Goal: Information Seeking & Learning: Learn about a topic

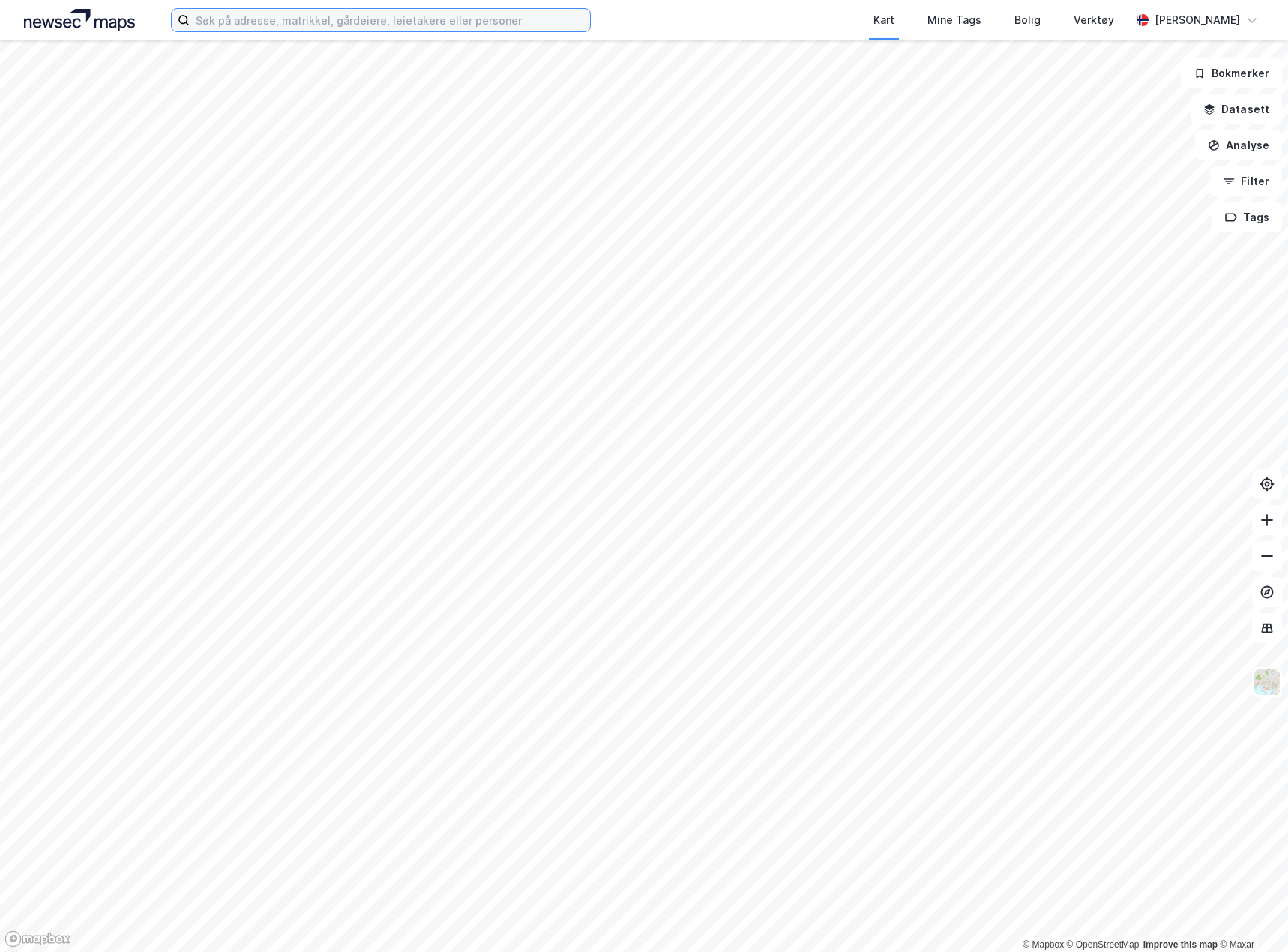
click at [338, 22] on input at bounding box center [390, 20] width 400 height 22
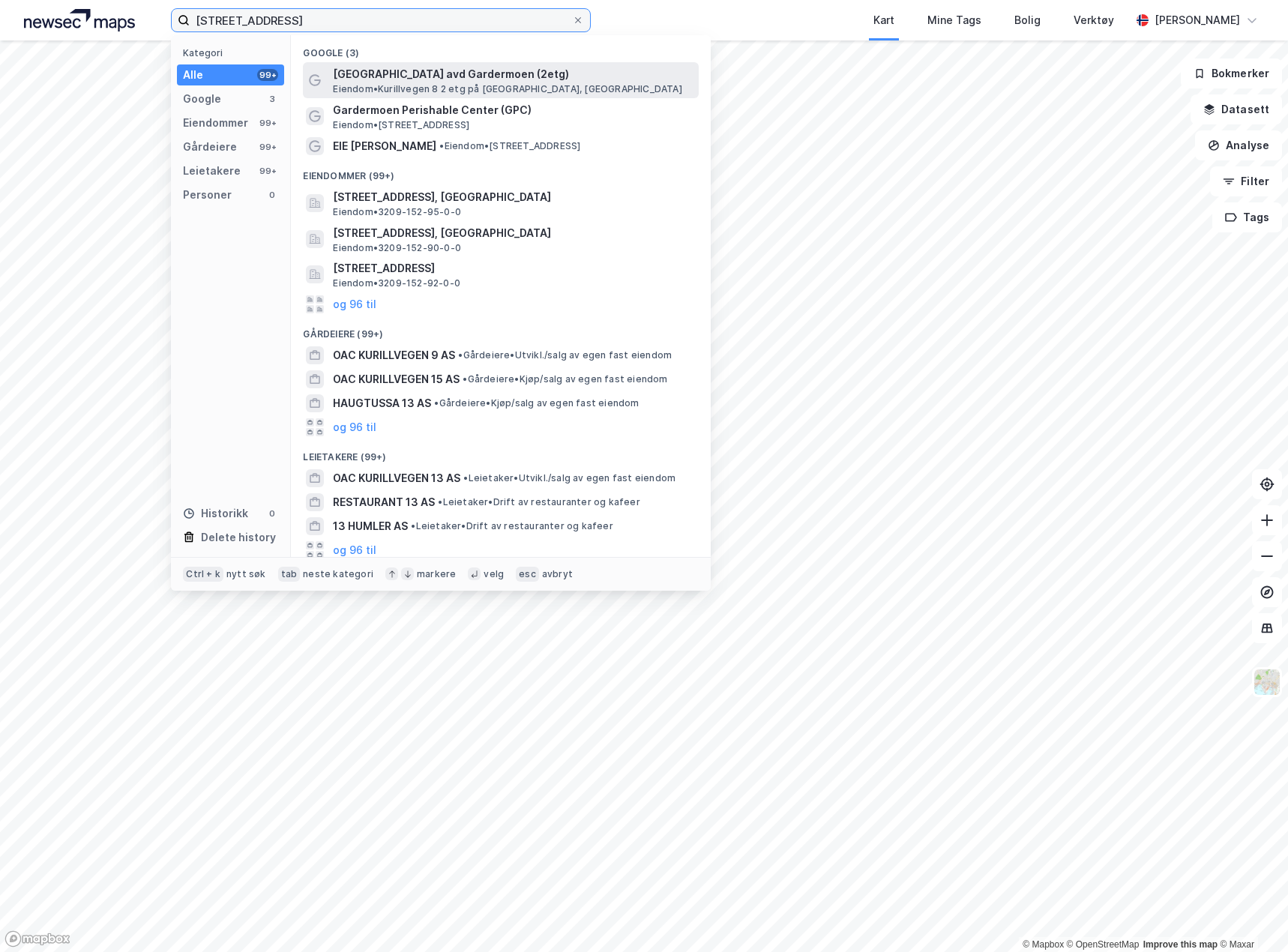
type input "[STREET_ADDRESS]"
click at [374, 81] on span "[GEOGRAPHIC_DATA] avd Gardermoen (2etg)" at bounding box center [513, 74] width 360 height 18
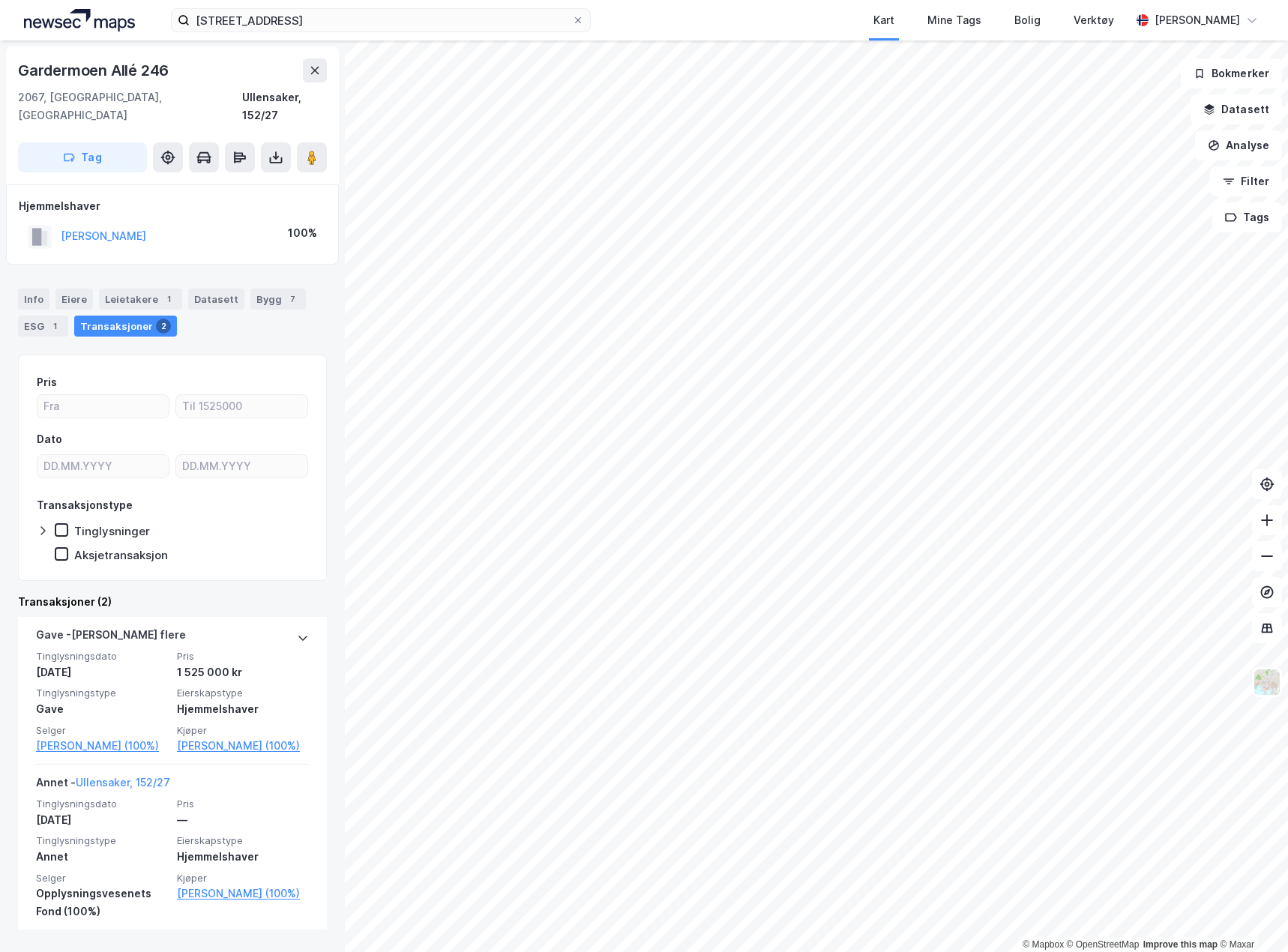
click at [898, 0] on html "kurillvegen 13 Kart Mine Tags Bolig Verktøy [PERSON_NAME] © Mapbox © OpenStreet…" at bounding box center [644, 476] width 1288 height 952
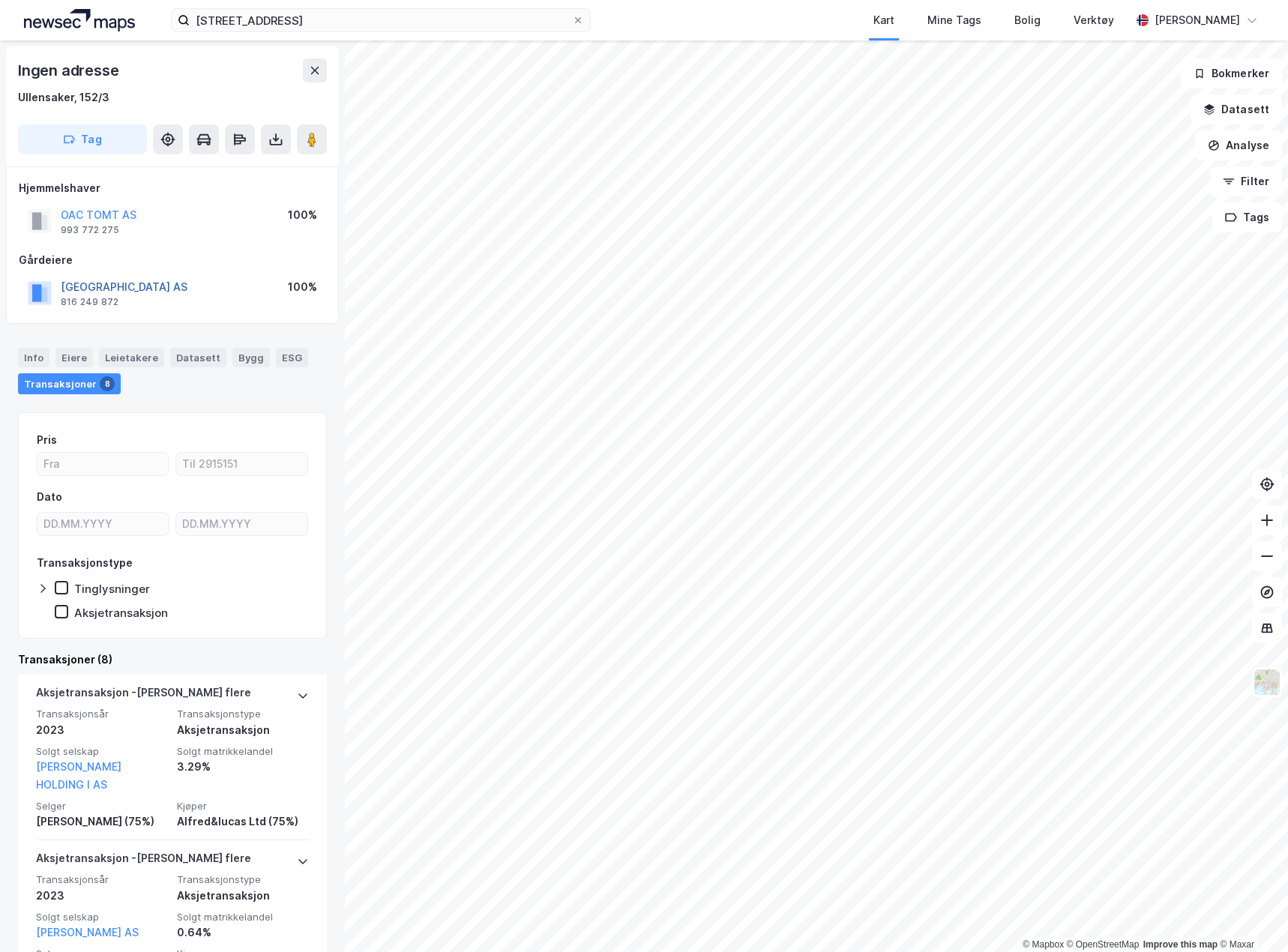
click at [0, 0] on button "[GEOGRAPHIC_DATA] AS" at bounding box center [0, 0] width 0 height 0
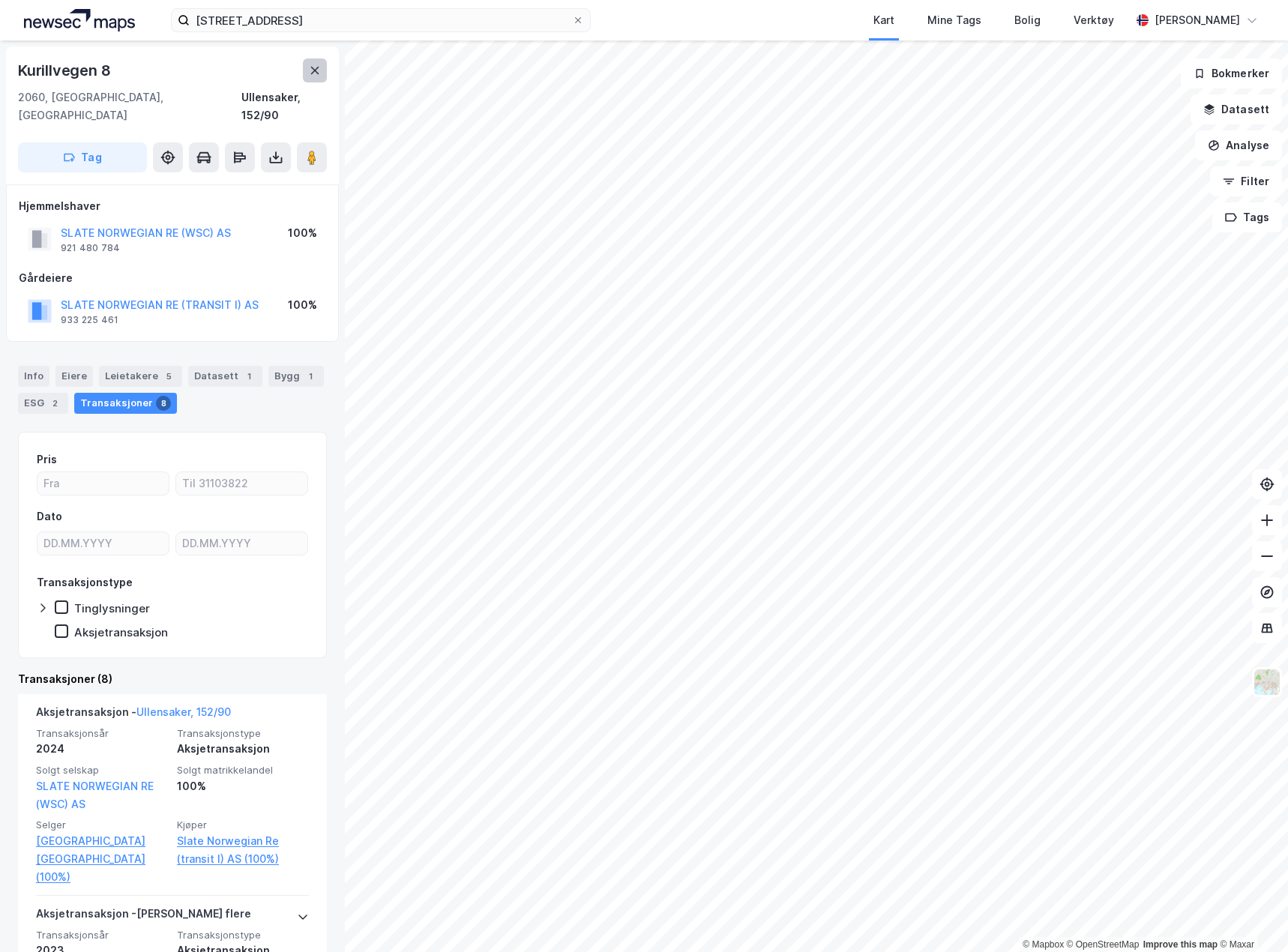
click at [321, 72] on button at bounding box center [314, 70] width 24 height 24
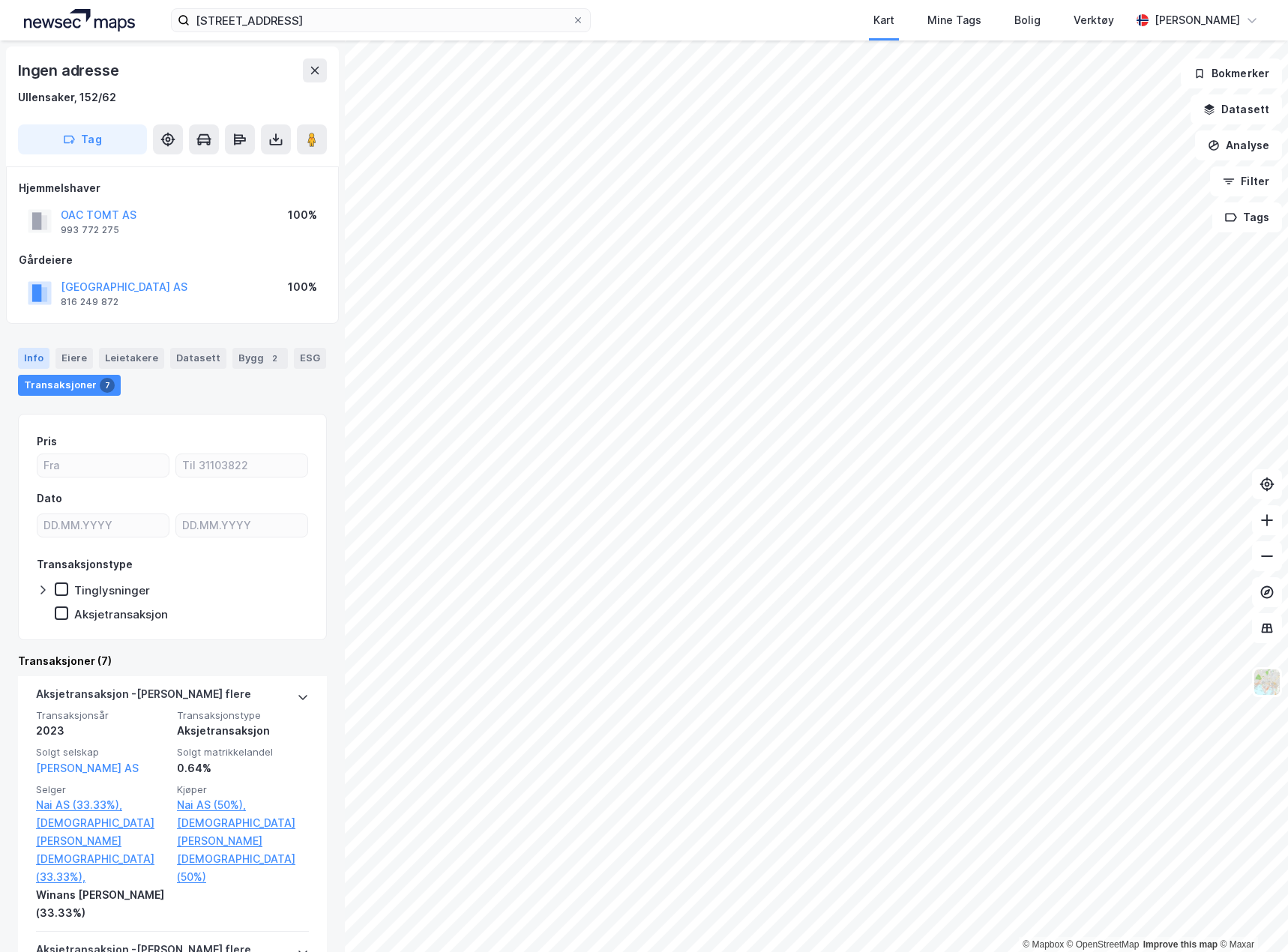
click at [32, 359] on div "Info" at bounding box center [33, 357] width 31 height 21
